Goal: Information Seeking & Learning: Learn about a topic

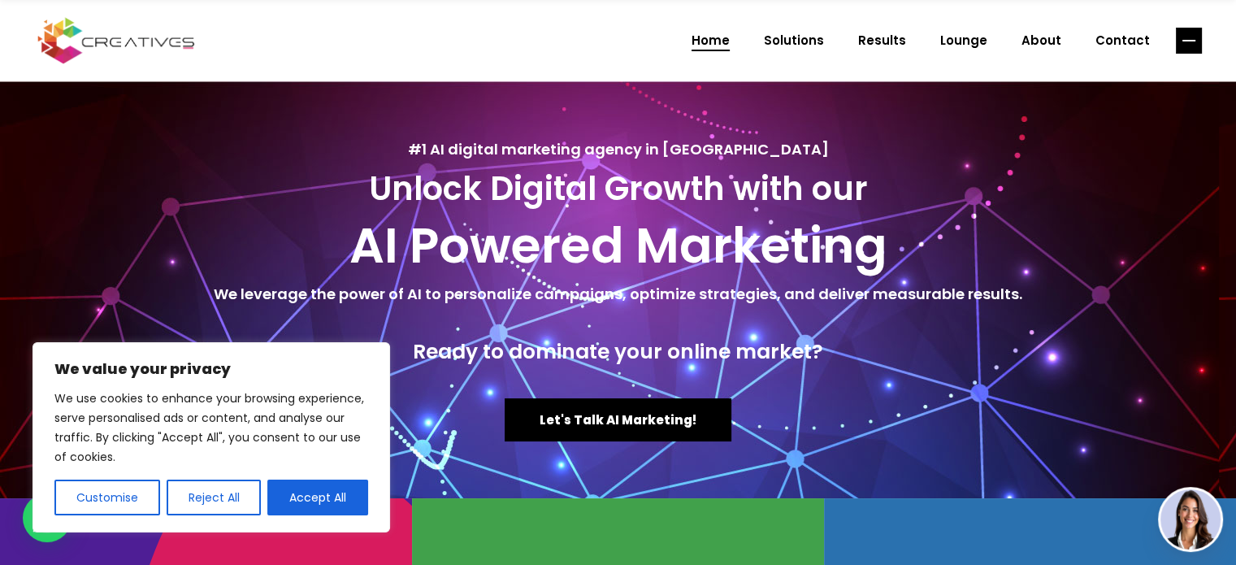
click at [1190, 41] on line "link" at bounding box center [1188, 41] width 13 height 0
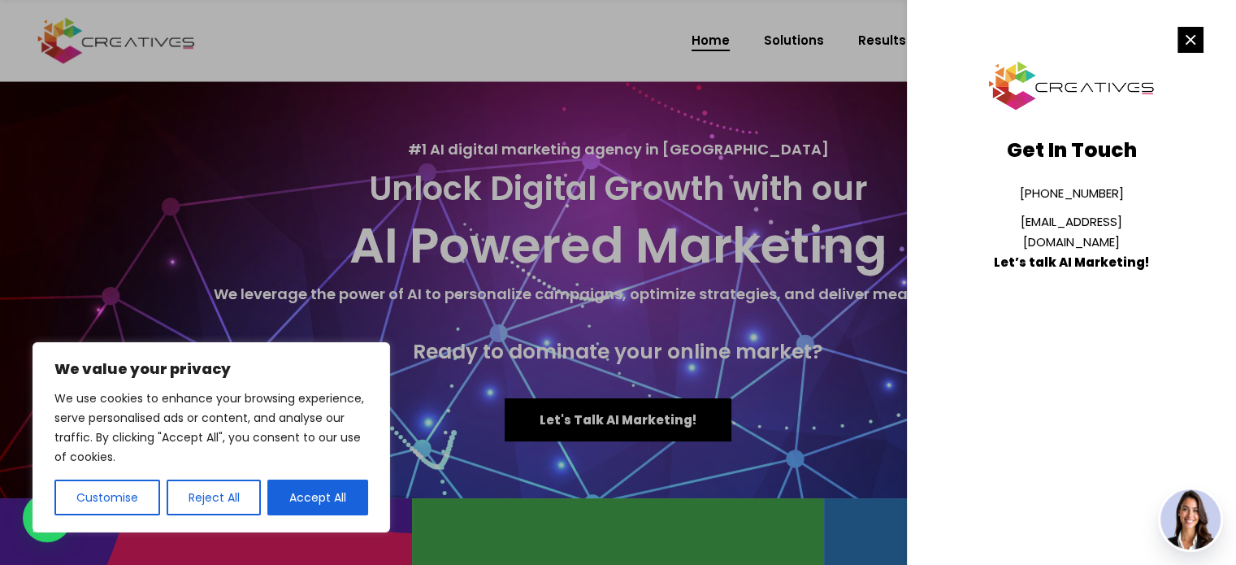
drag, startPoint x: 604, startPoint y: 72, endPoint x: 612, endPoint y: 61, distance: 13.5
click at [604, 71] on div at bounding box center [618, 282] width 1236 height 565
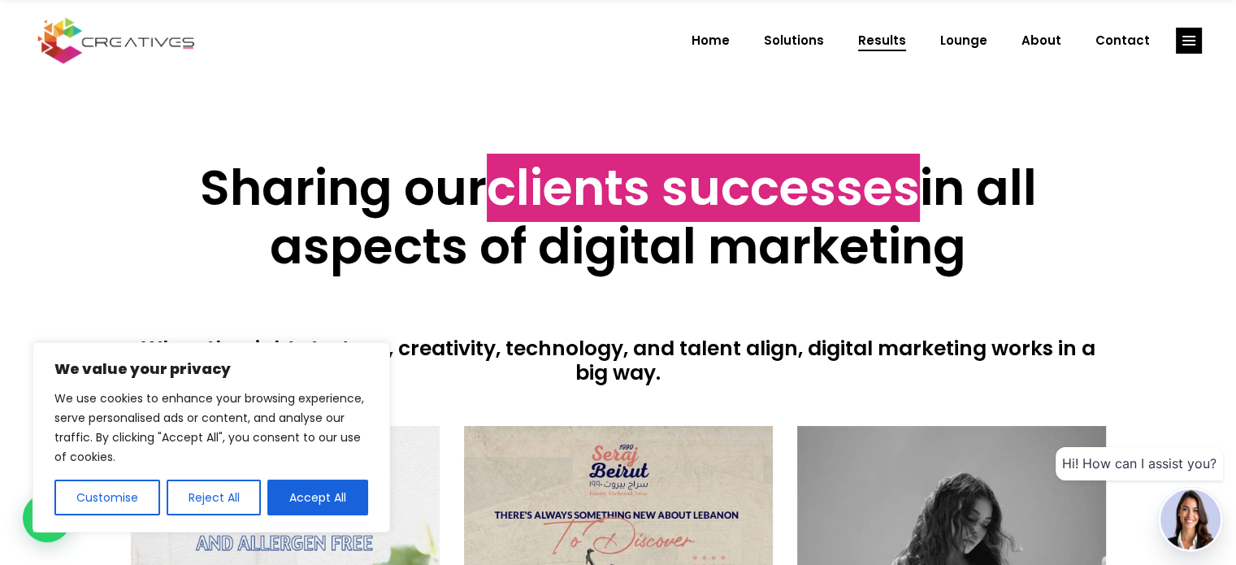
click at [416, 198] on h2 "Sharing our clients successes in all aspects of digital marketing" at bounding box center [618, 216] width 975 height 117
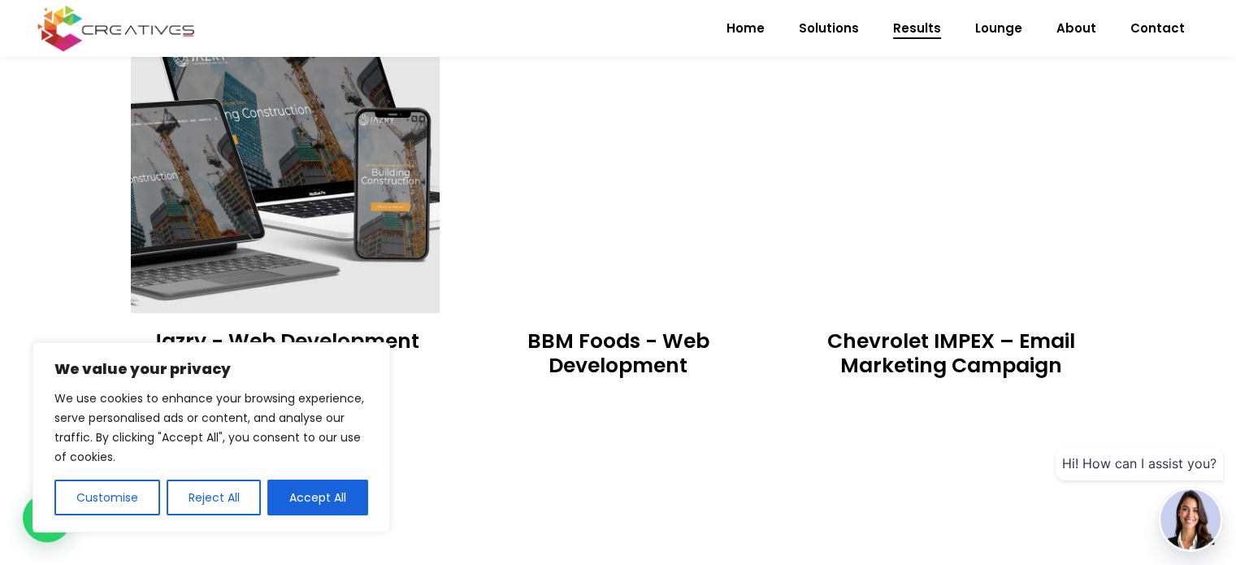
scroll to position [894, 0]
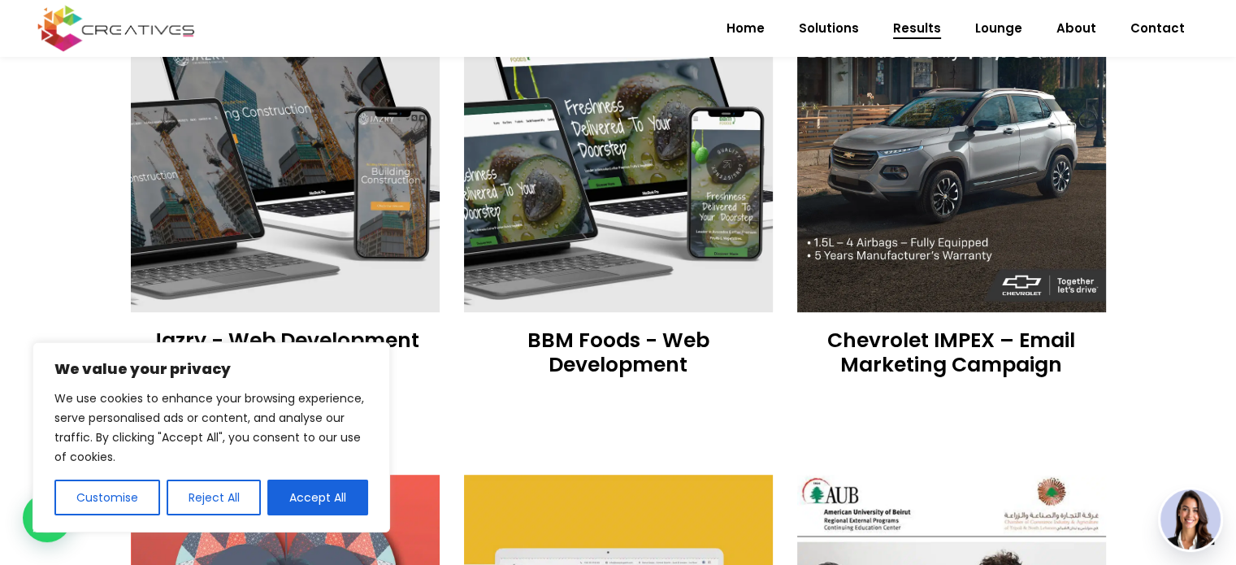
drag, startPoint x: 195, startPoint y: 506, endPoint x: 196, endPoint y: 493, distance: 13.0
click at [195, 506] on button "Reject All" at bounding box center [214, 497] width 95 height 36
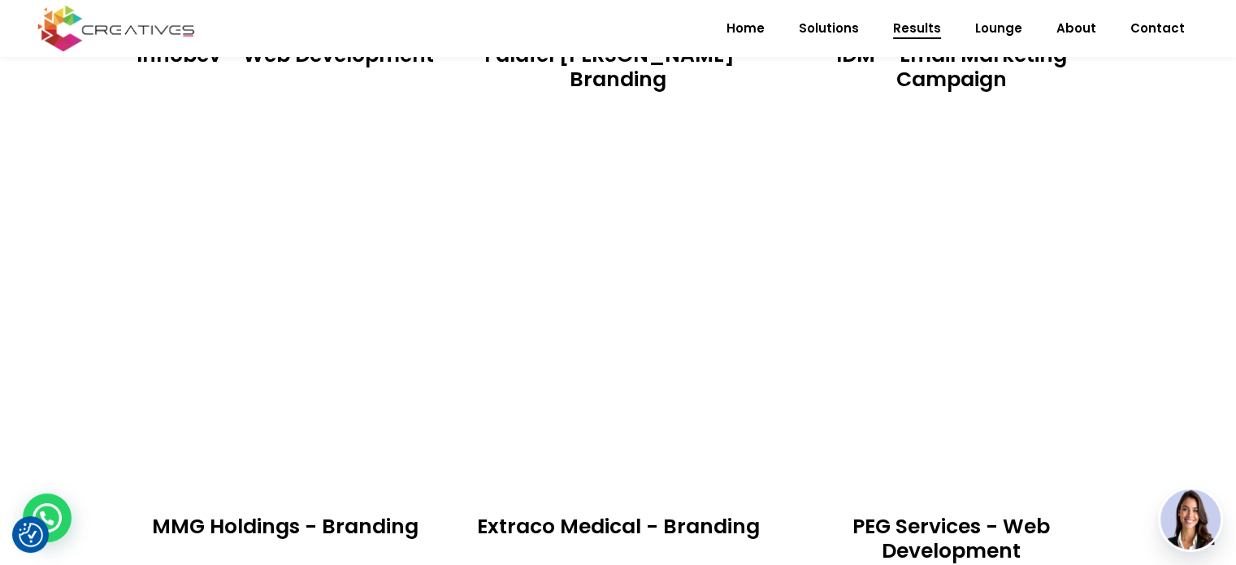
scroll to position [2261, 0]
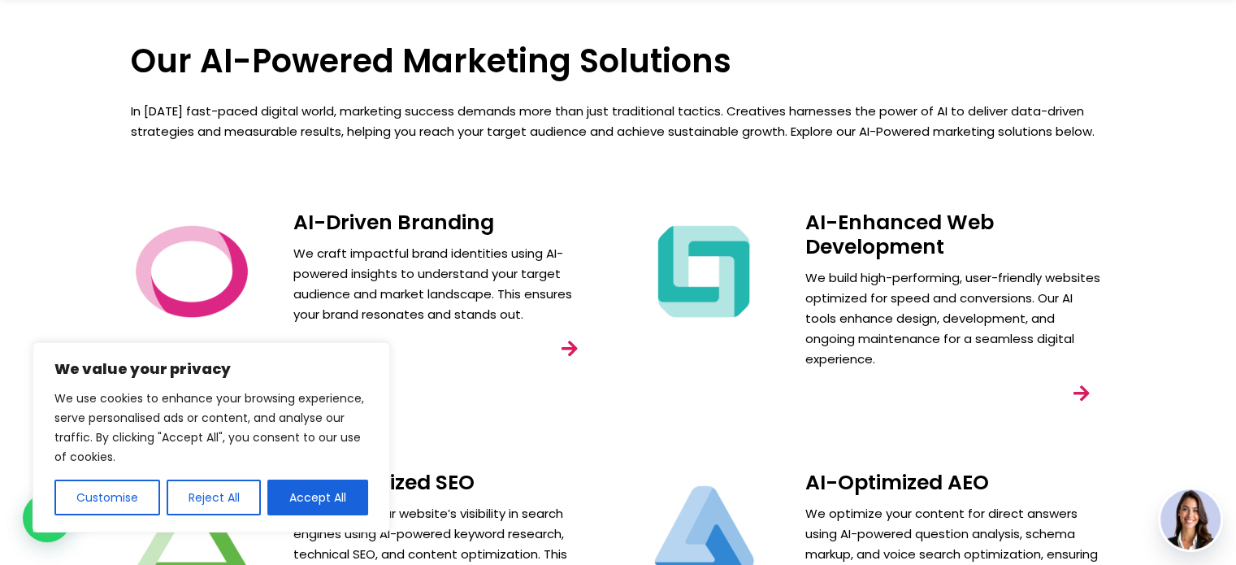
scroll to position [244, 0]
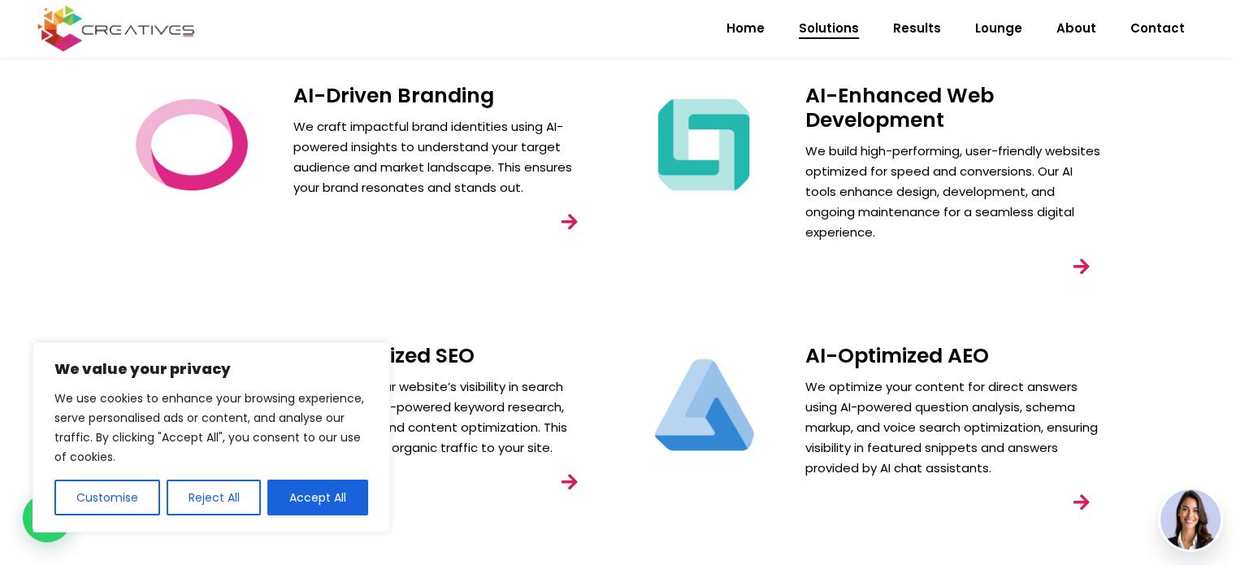
click at [205, 500] on button "Reject All" at bounding box center [214, 497] width 95 height 36
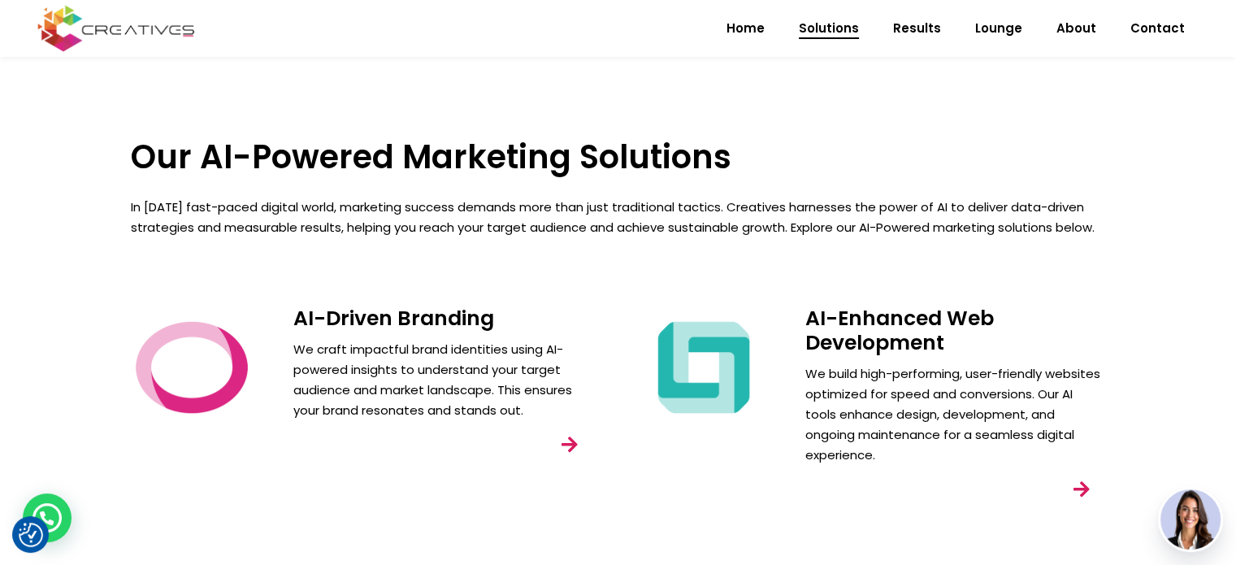
scroll to position [0, 0]
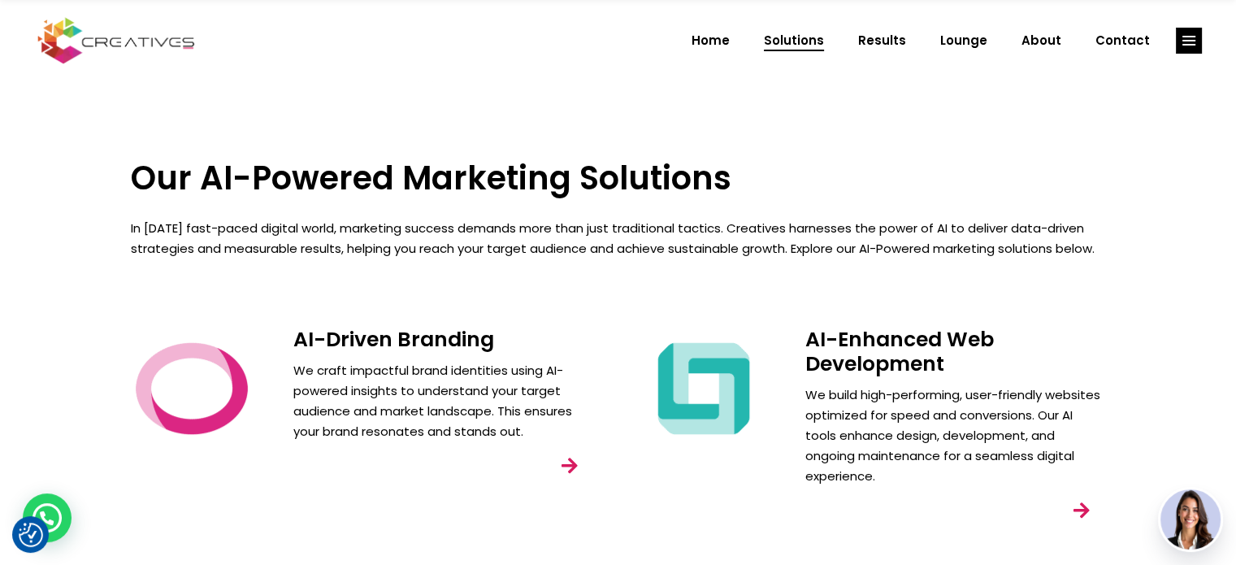
click at [210, 412] on img at bounding box center [192, 388] width 122 height 122
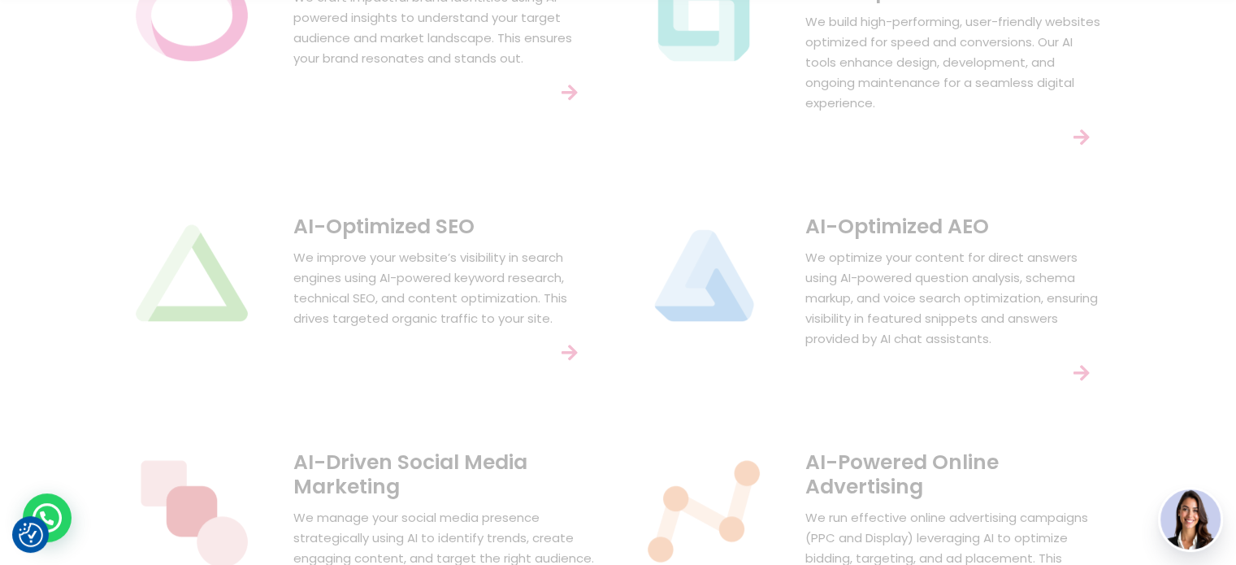
scroll to position [650, 0]
